Goal: Book appointment/travel/reservation

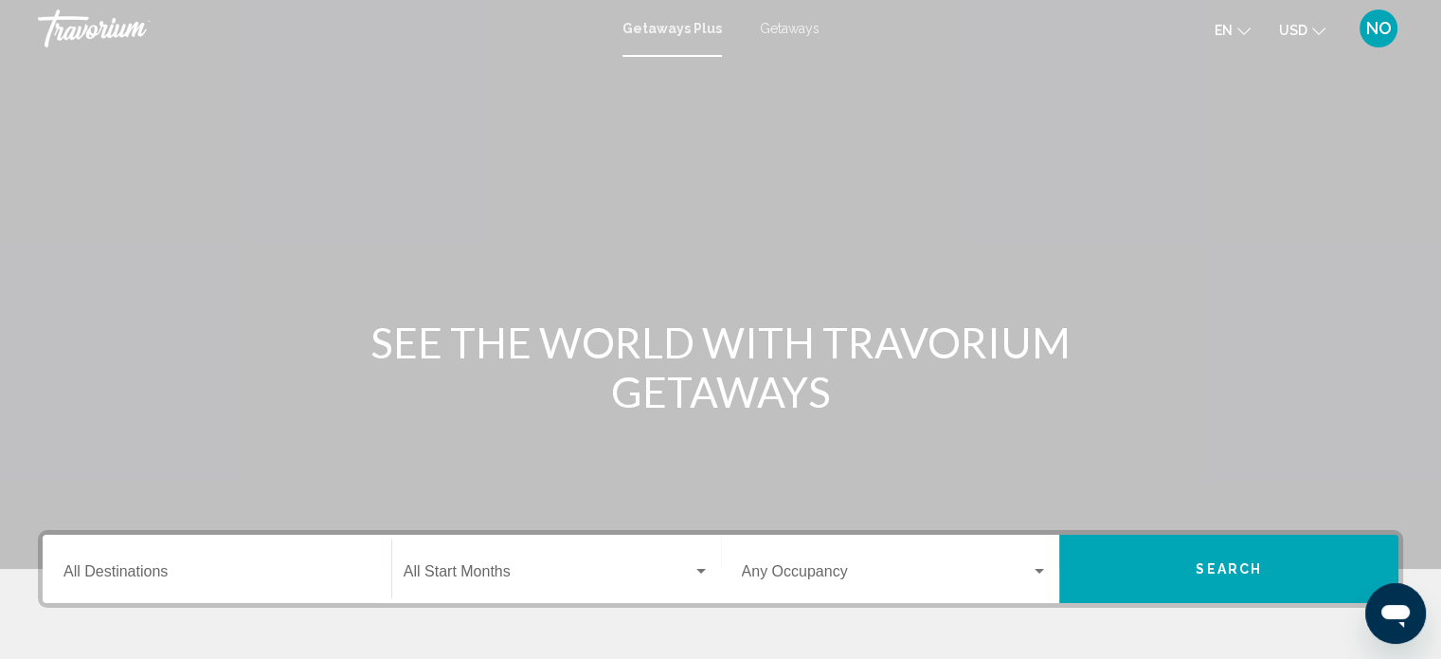
click at [701, 574] on div "Search widget" at bounding box center [701, 571] width 17 height 15
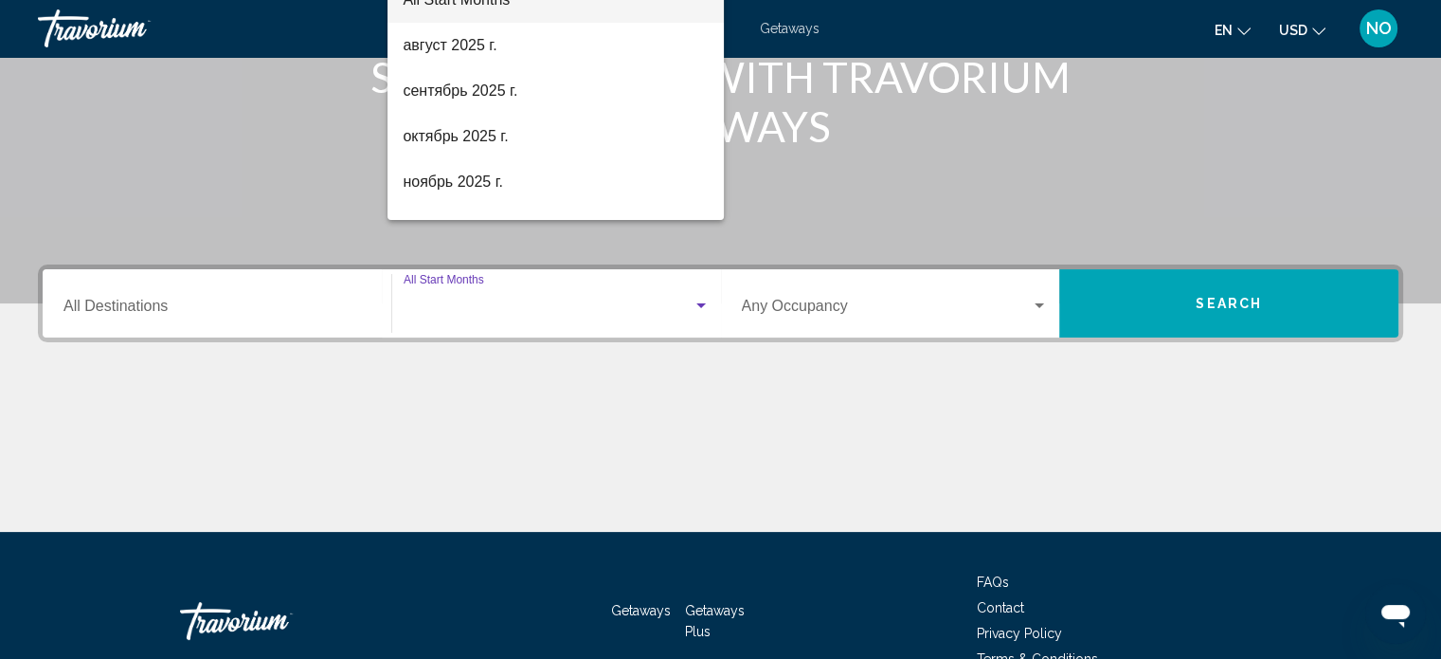
scroll to position [370, 0]
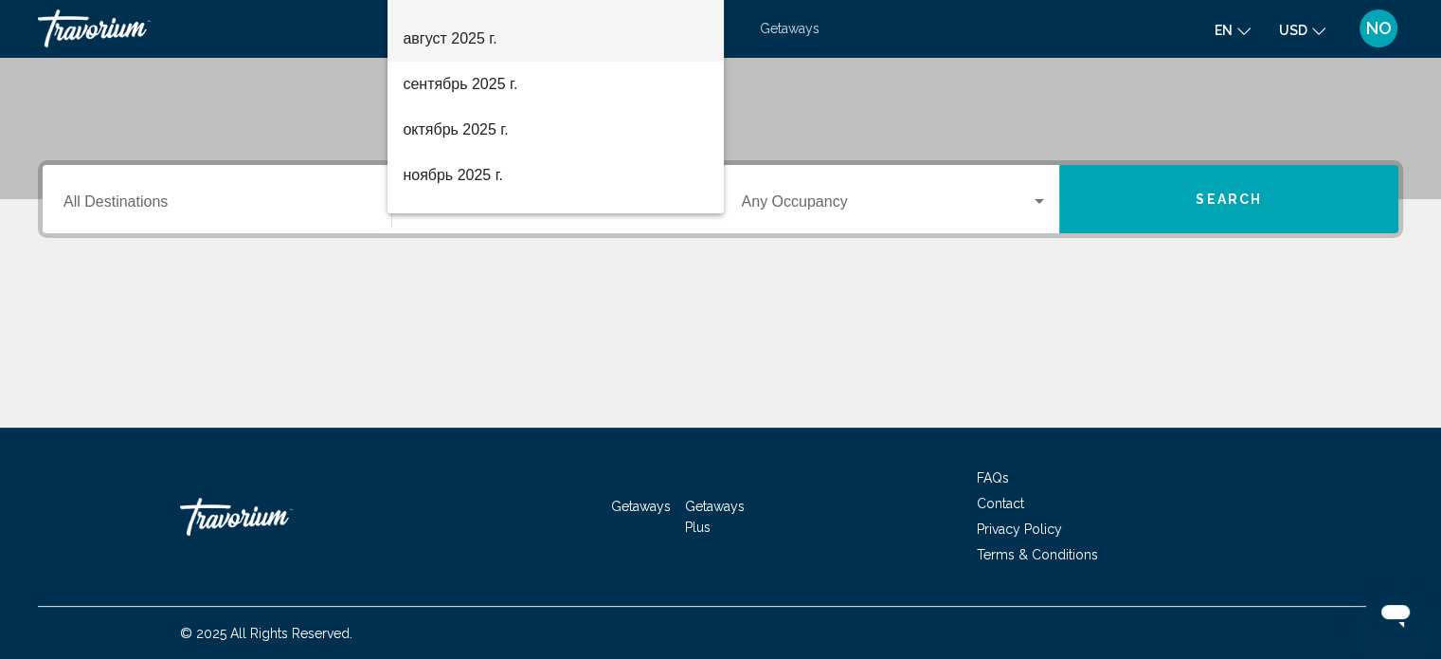
click at [468, 38] on span "август 2025 г." at bounding box center [556, 38] width 306 height 45
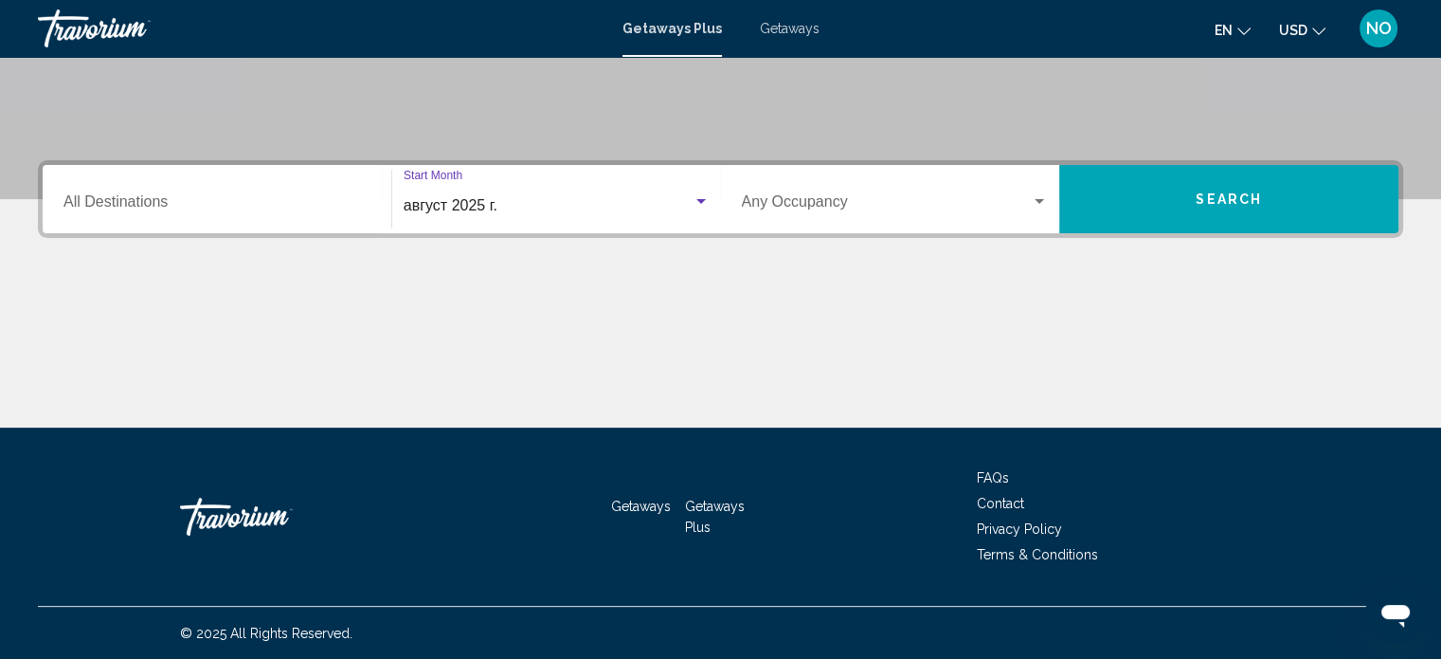
click at [167, 208] on input "Destination All Destinations" at bounding box center [216, 205] width 307 height 17
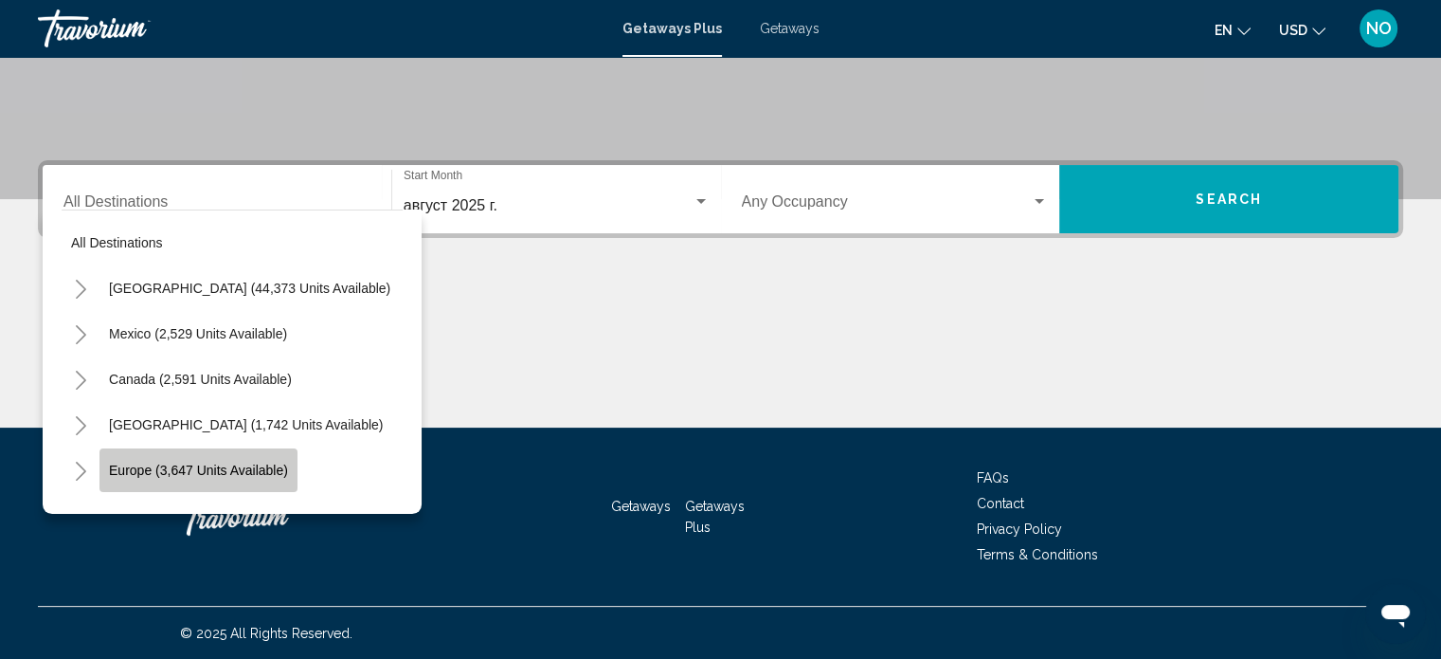
click at [137, 462] on span "Europe (3,647 units available)" at bounding box center [198, 469] width 179 height 15
type input "**********"
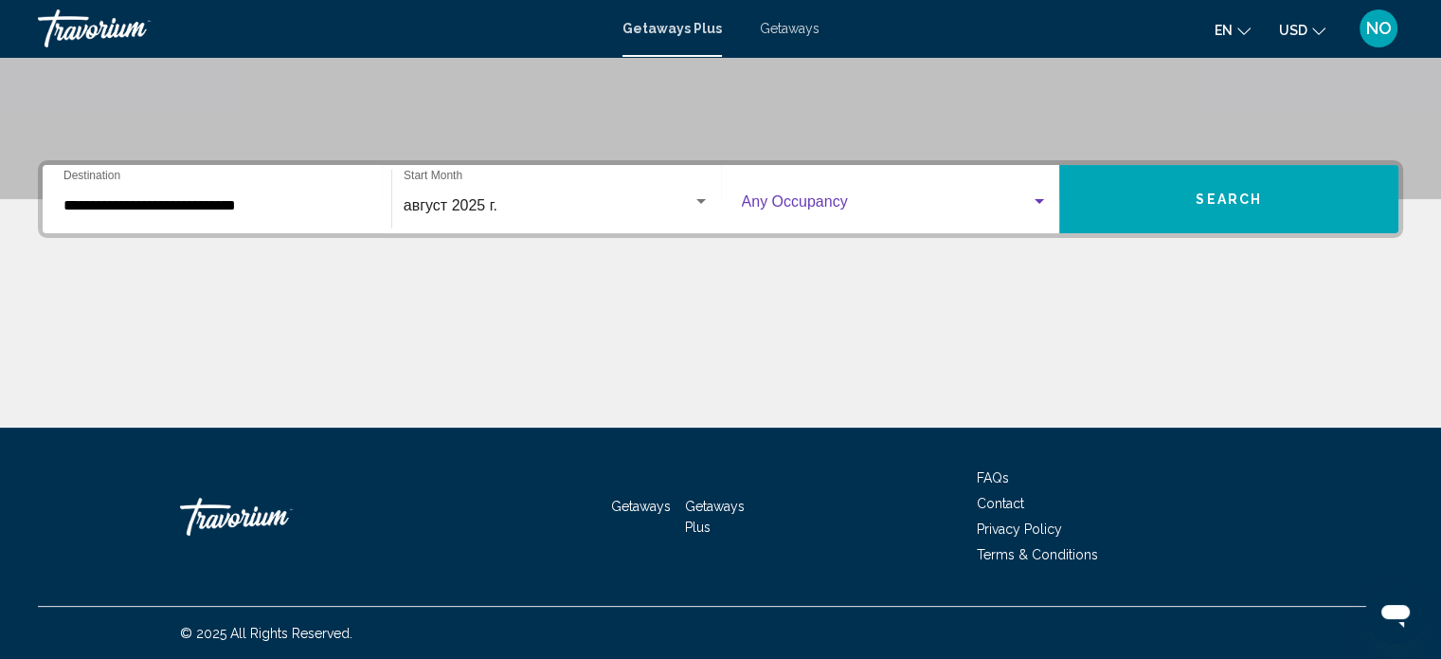
click at [1038, 199] on div "Search widget" at bounding box center [1039, 201] width 9 height 5
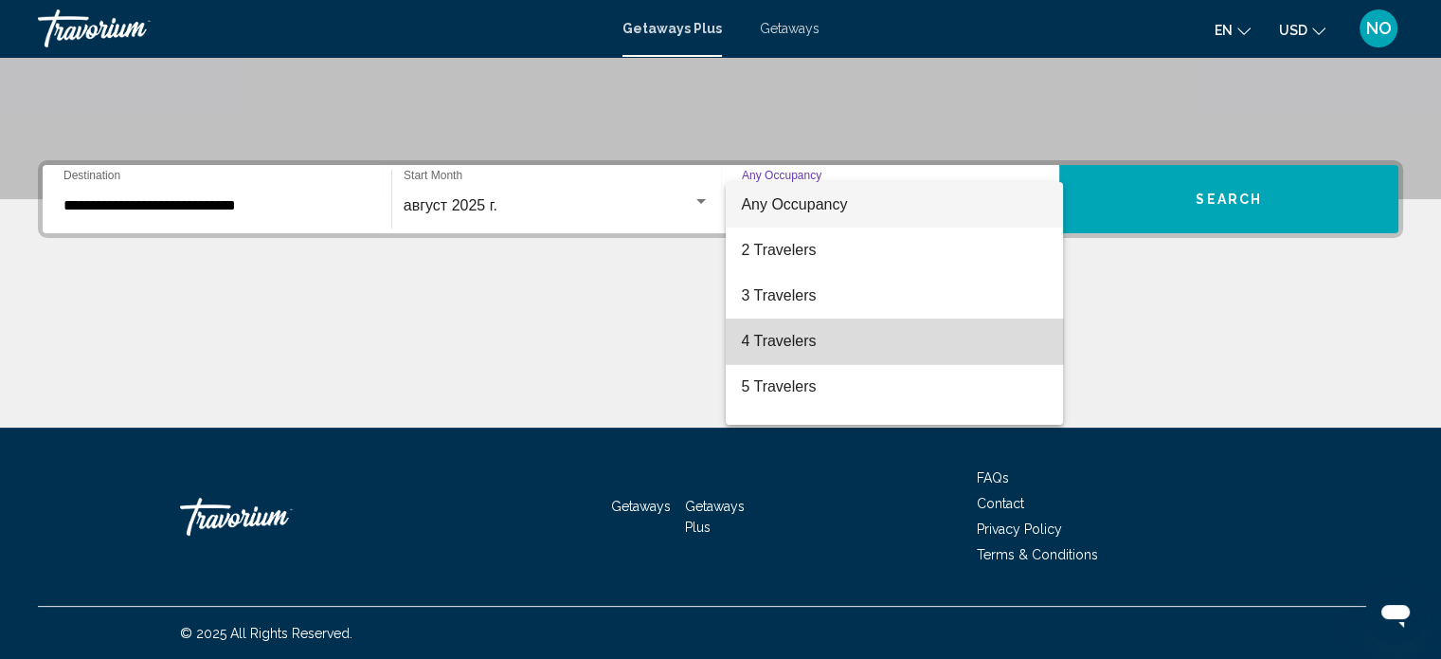
click at [908, 336] on span "4 Travelers" at bounding box center [894, 340] width 307 height 45
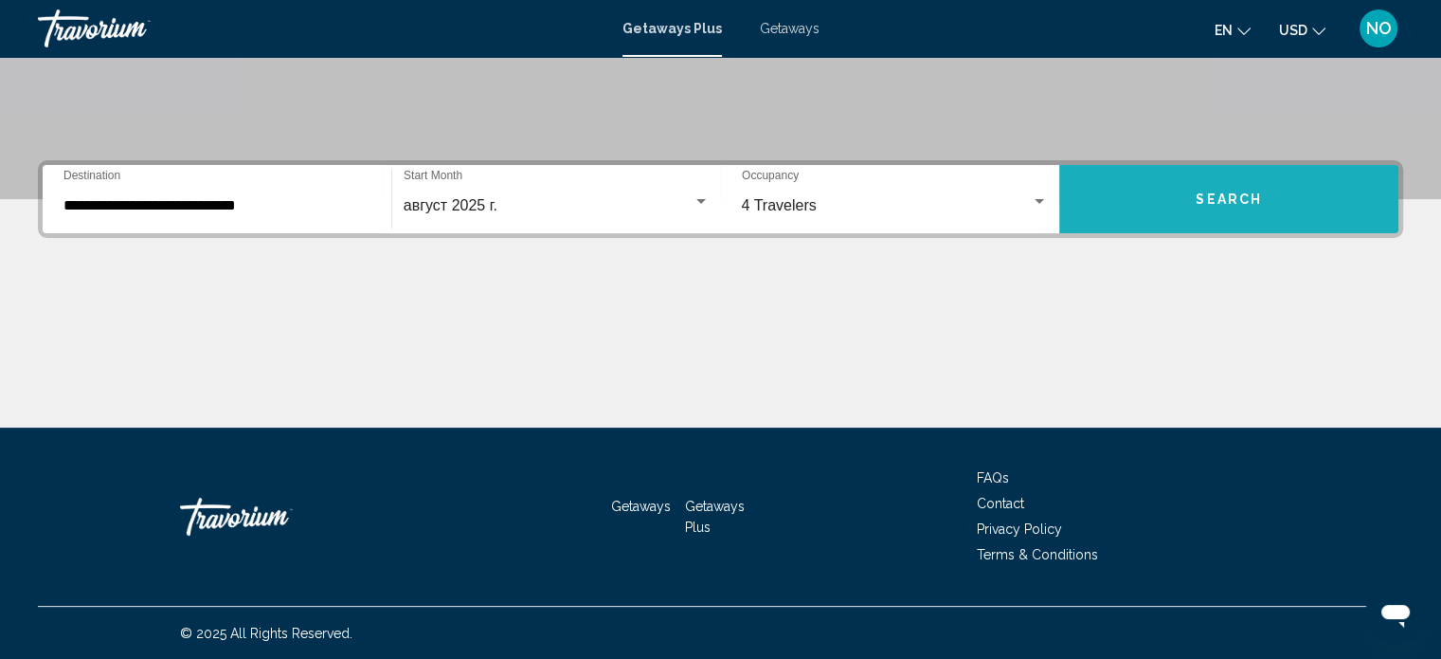
click at [1197, 209] on button "Search" at bounding box center [1228, 199] width 339 height 68
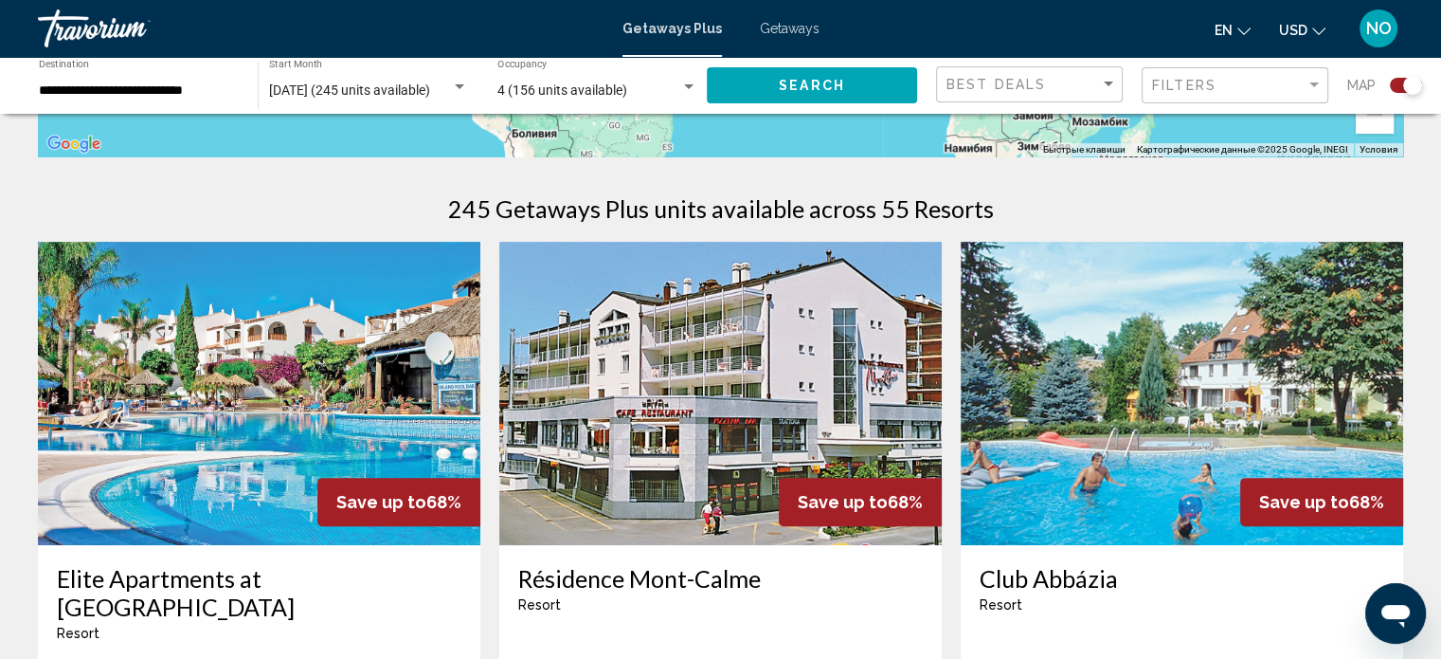
scroll to position [538, 0]
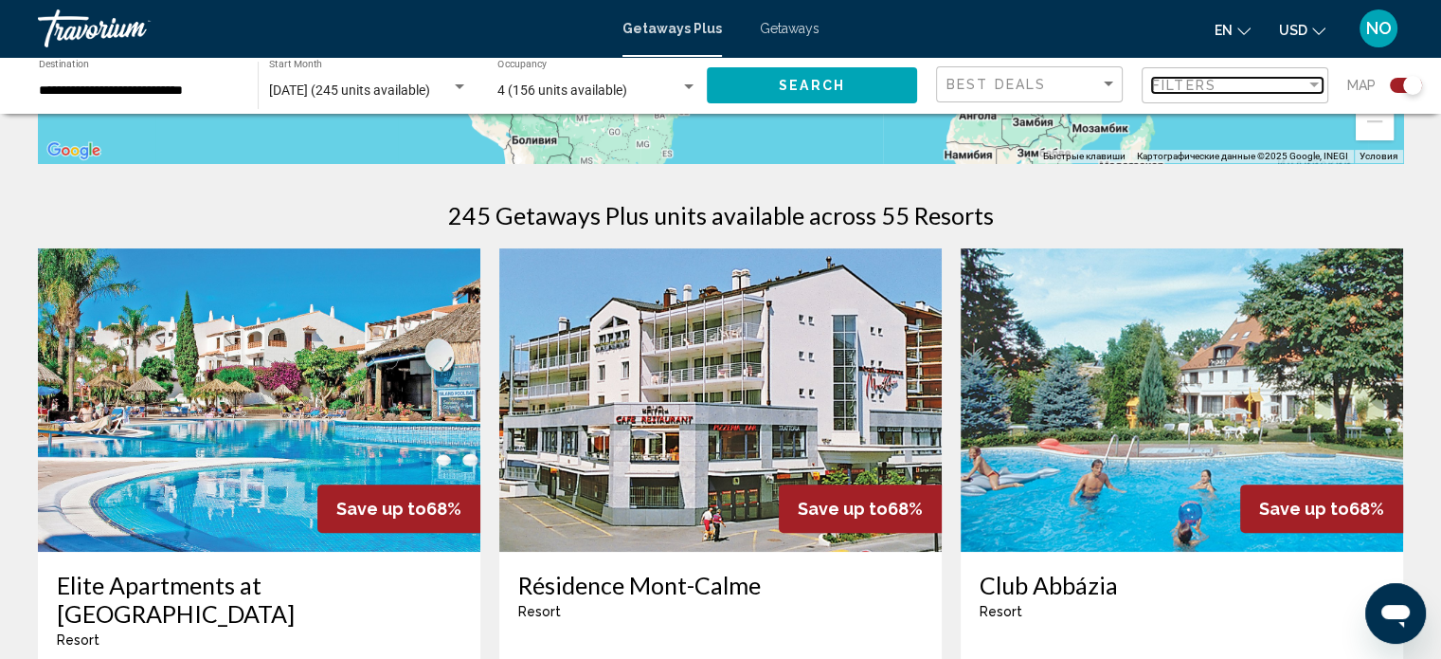
click at [1314, 79] on div "Filter" at bounding box center [1314, 85] width 17 height 15
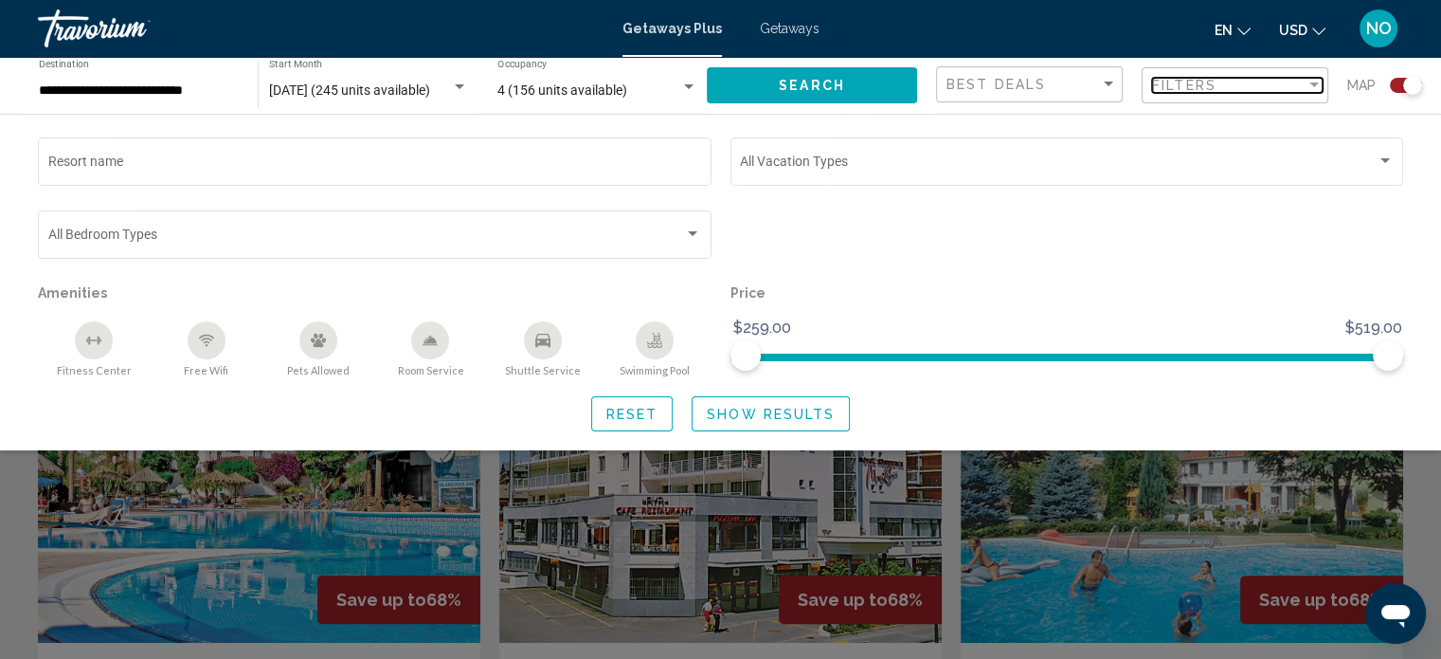
scroll to position [451, 0]
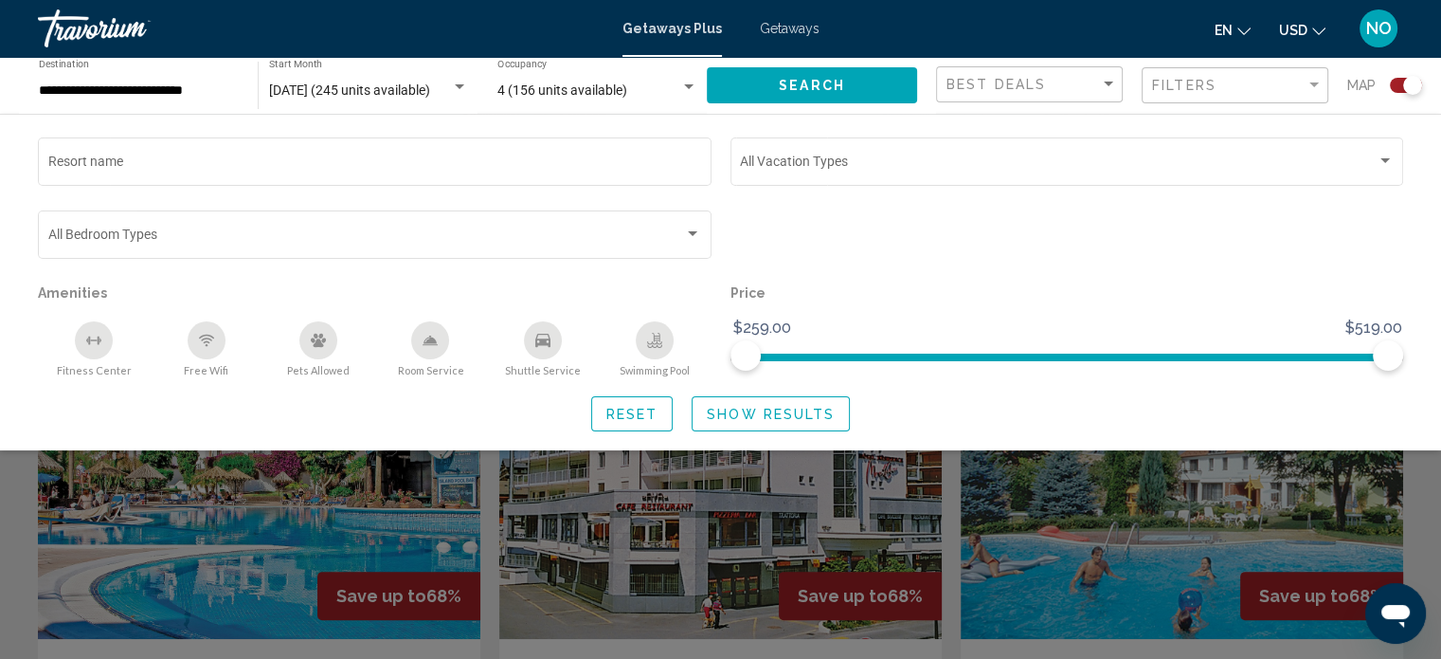
click at [1425, 531] on div "Search widget" at bounding box center [720, 471] width 1441 height 374
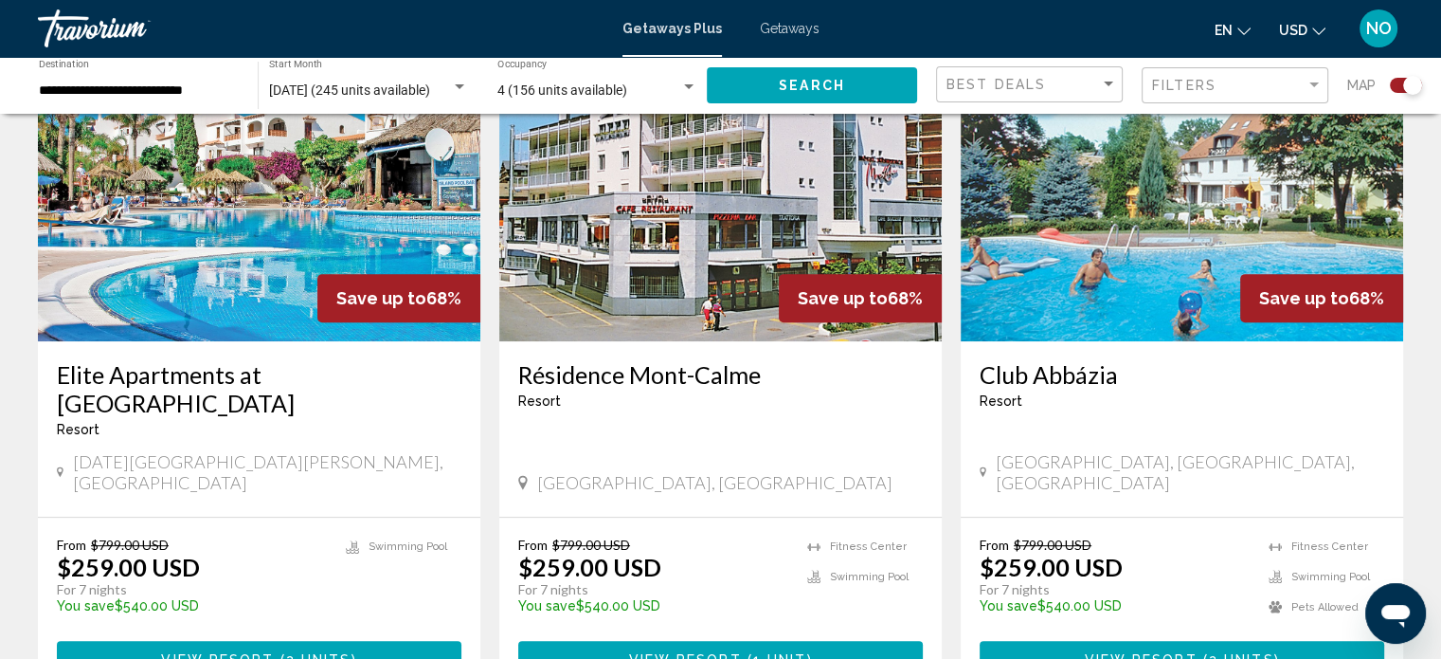
scroll to position [751, 0]
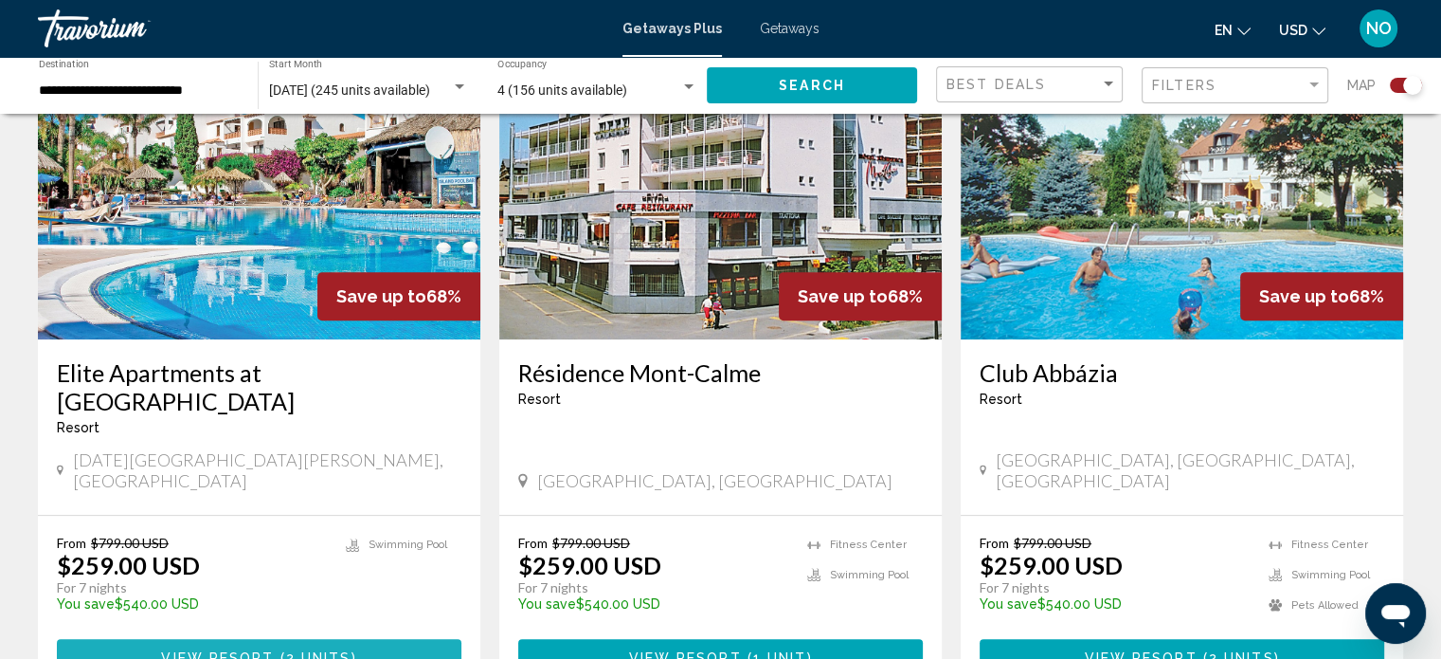
click at [251, 649] on span "View Resort" at bounding box center [217, 656] width 113 height 15
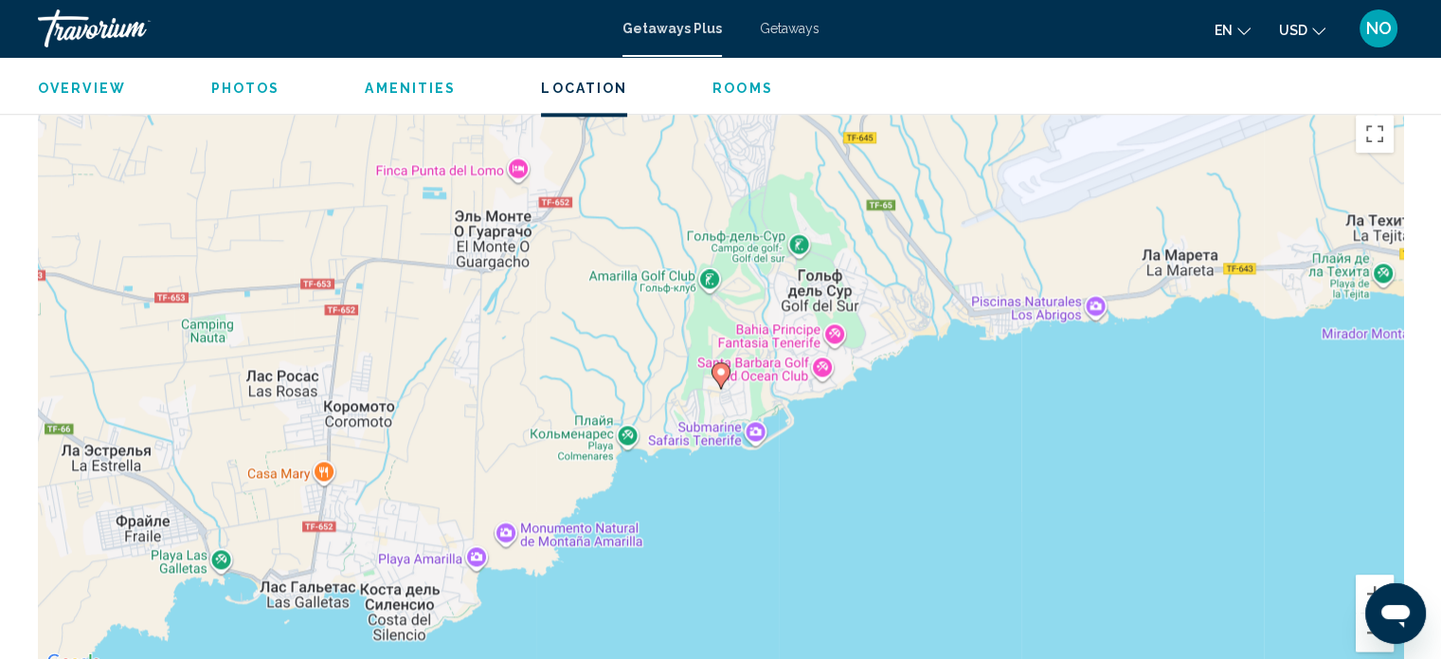
scroll to position [2462, 0]
